Goal: Check status: Check status

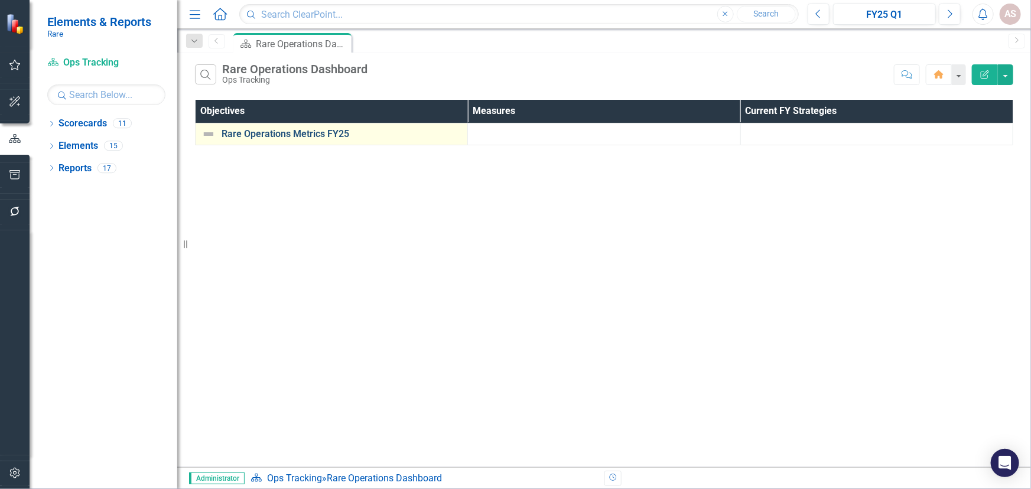
click at [283, 133] on link "Rare Operations Metrics FY25" at bounding box center [341, 134] width 240 height 11
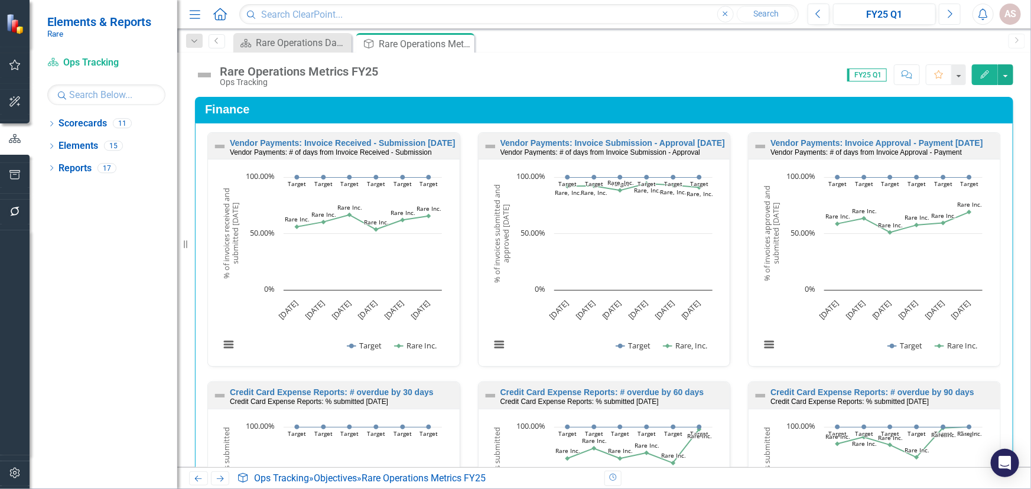
click at [951, 13] on icon "button" at bounding box center [950, 13] width 5 height 8
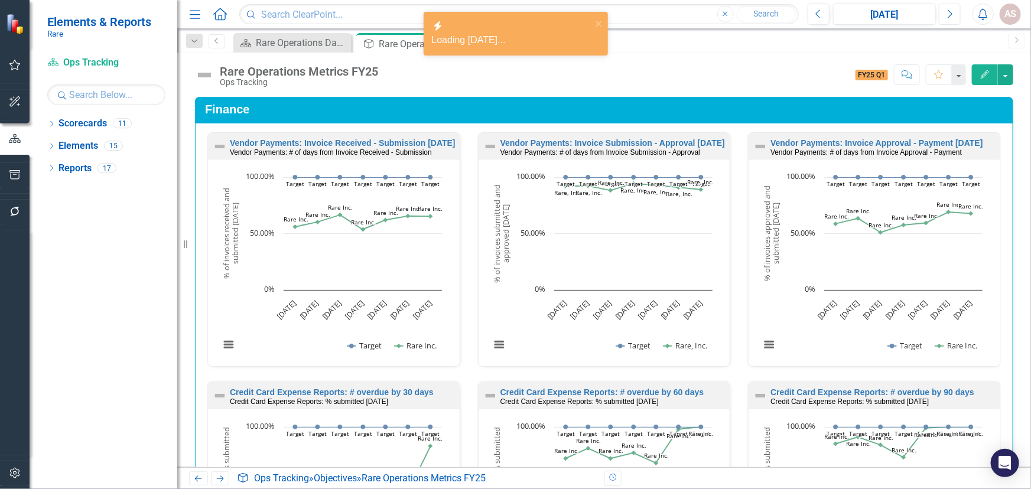
click at [951, 13] on icon "button" at bounding box center [950, 13] width 5 height 8
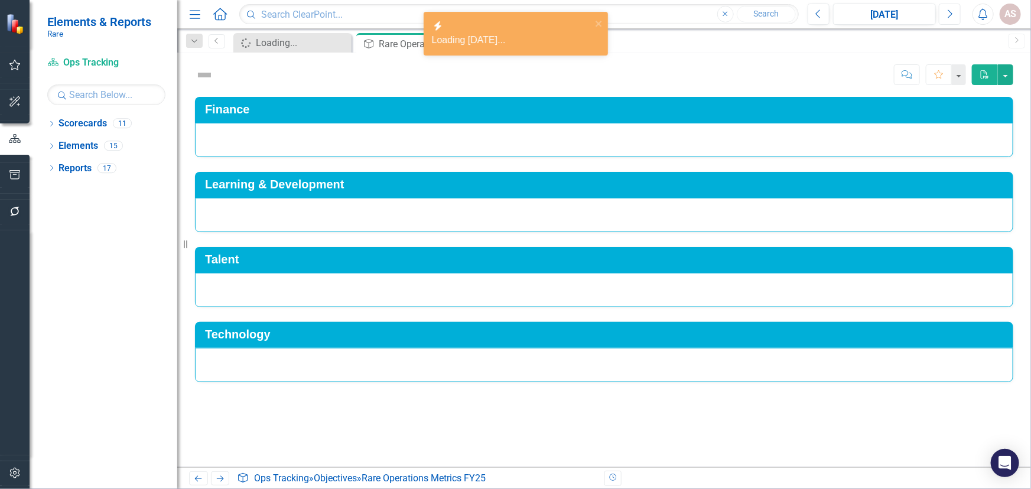
click at [951, 13] on icon "button" at bounding box center [950, 13] width 5 height 8
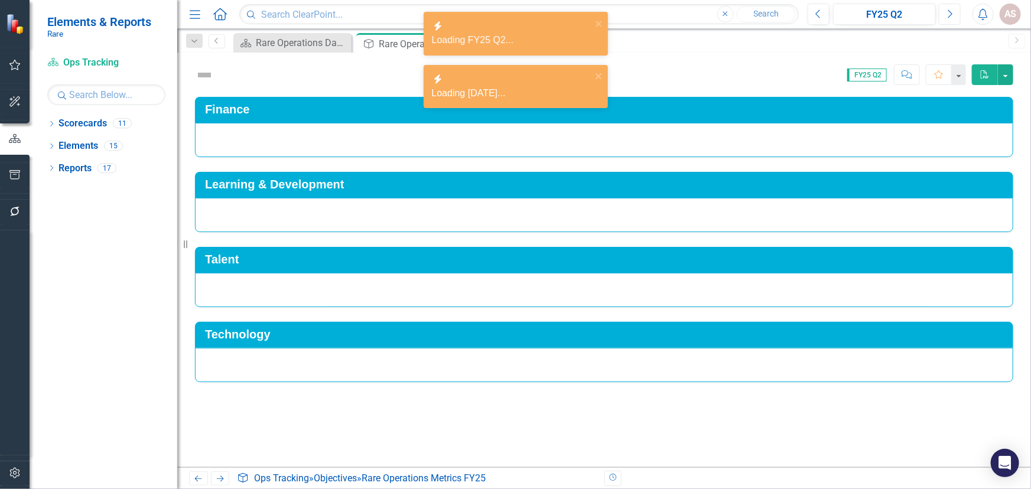
click at [951, 13] on icon "button" at bounding box center [950, 13] width 5 height 8
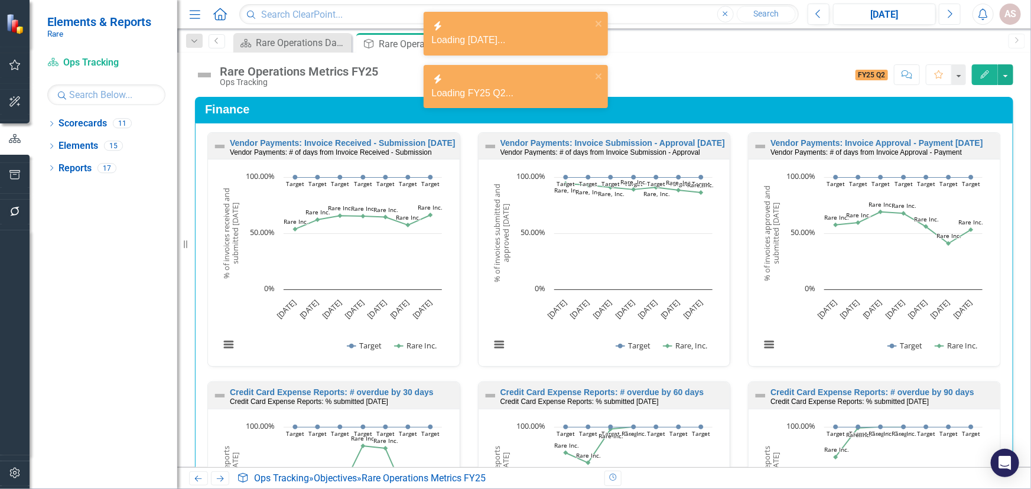
click at [951, 13] on icon "button" at bounding box center [950, 13] width 5 height 8
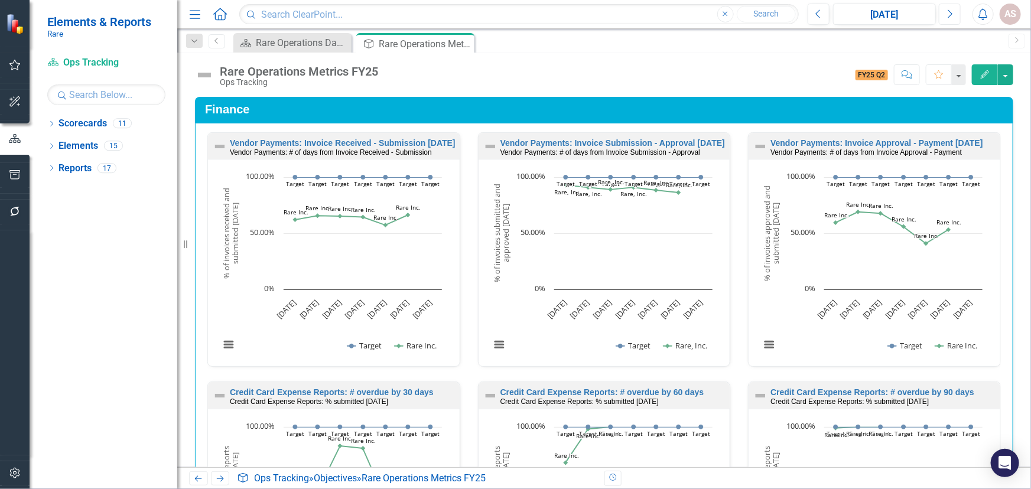
click at [948, 16] on icon "Next" at bounding box center [949, 14] width 6 height 11
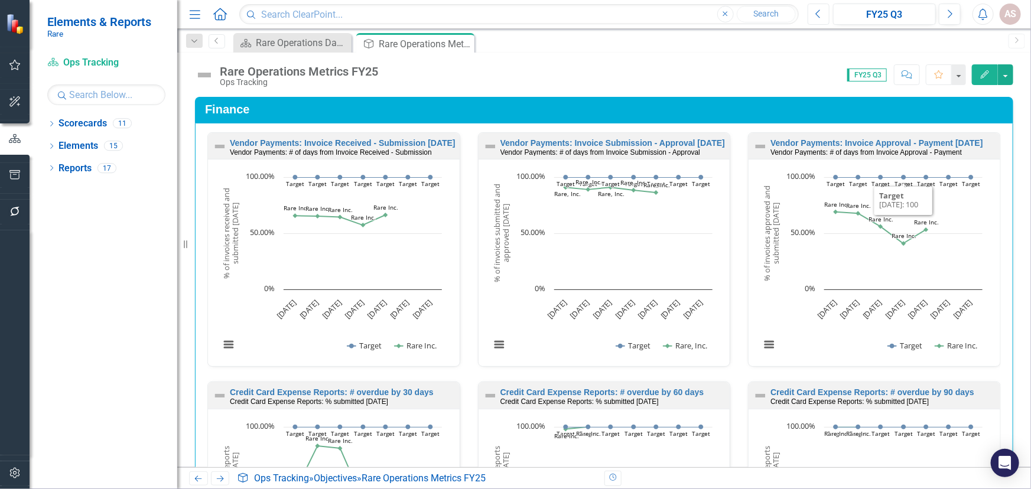
click at [822, 21] on button "Previous" at bounding box center [818, 14] width 22 height 21
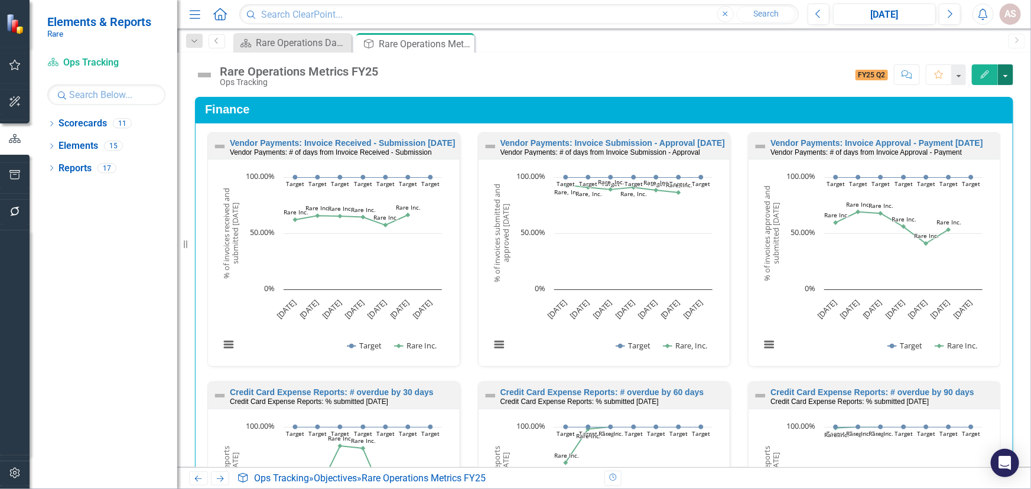
click at [1002, 79] on button "button" at bounding box center [1005, 74] width 15 height 21
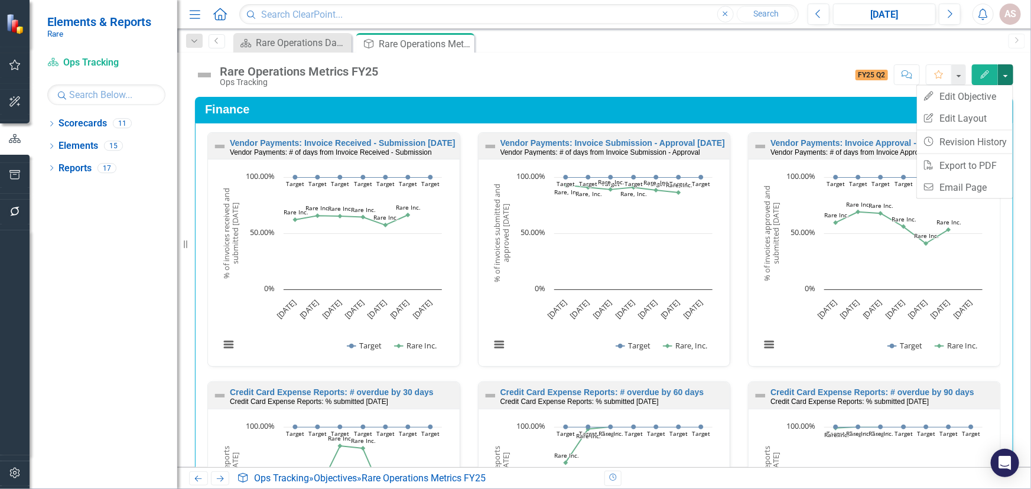
click at [798, 63] on div "Rare Operations Metrics FY25 Ops Tracking Score: N/A FY25 Q2 Completed Comment …" at bounding box center [603, 70] width 853 height 35
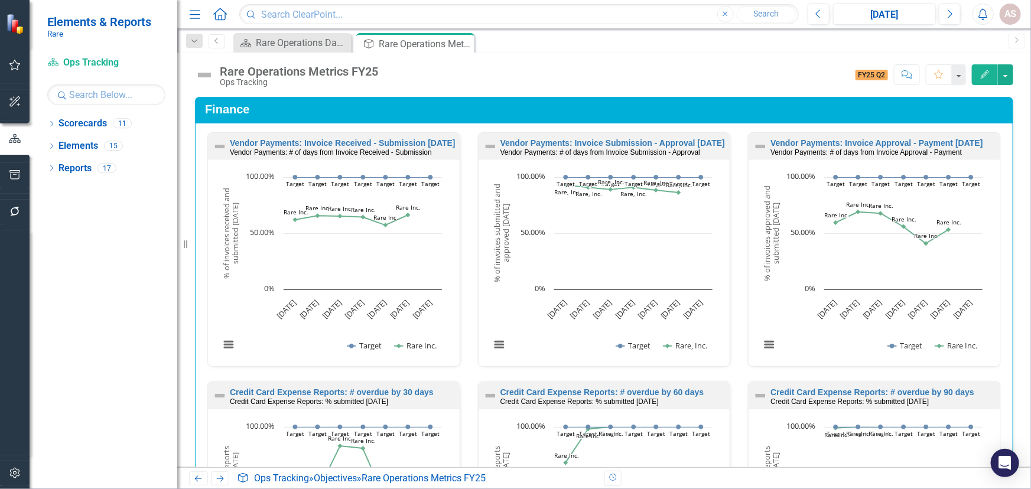
click at [670, 77] on div "Score: N/A FY25 Q2 Completed Comment Favorite Edit" at bounding box center [698, 74] width 629 height 20
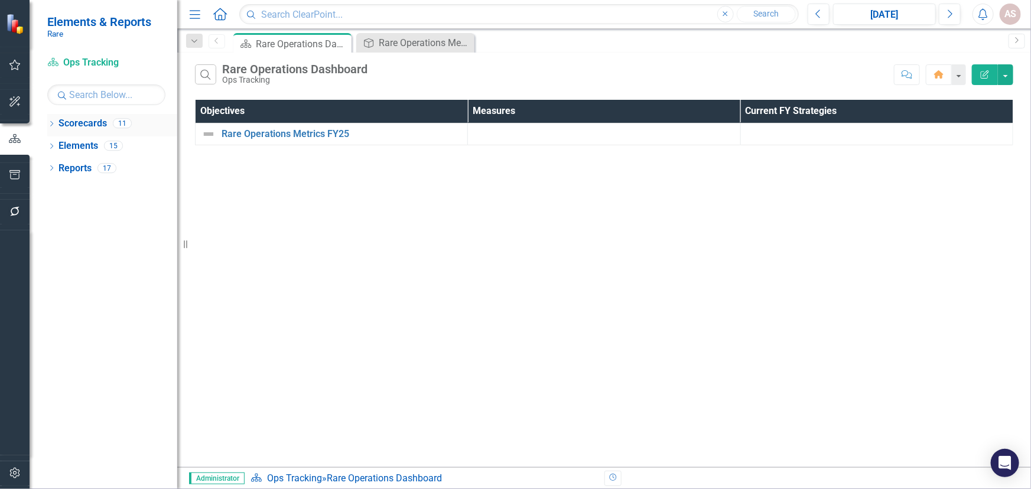
click at [48, 124] on icon "Dropdown" at bounding box center [51, 125] width 8 height 6
click at [119, 170] on link "Ops Tracking" at bounding box center [121, 169] width 112 height 14
